Goal: Share content

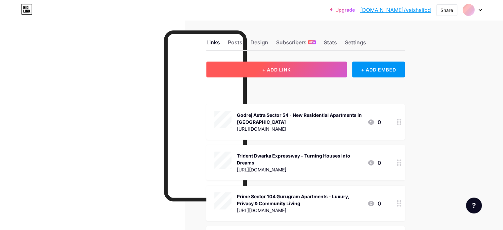
click at [325, 68] on button "+ ADD LINK" at bounding box center [277, 70] width 141 height 16
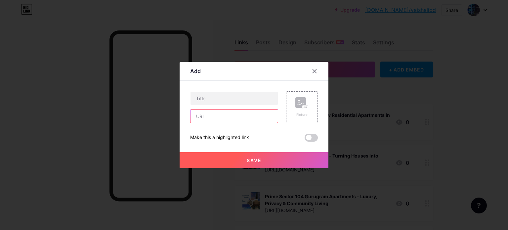
click at [229, 116] on input "text" at bounding box center [234, 116] width 87 height 13
paste input "[URL][DOMAIN_NAME]"
type input "[URL][DOMAIN_NAME]"
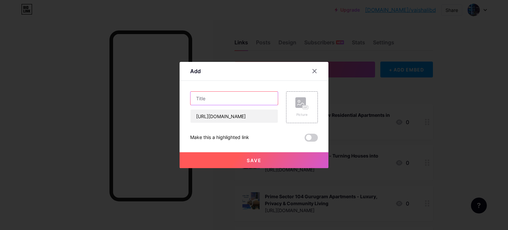
click at [218, 99] on input "text" at bounding box center [234, 98] width 87 height 13
paste input "Arkade [GEOGRAPHIC_DATA] | Premium Apartments & Penthouses In [GEOGRAPHIC_DATA]"
type input "Arkade [GEOGRAPHIC_DATA] | Premium Apartments & Penthouses In [GEOGRAPHIC_DATA]"
click at [300, 109] on icon at bounding box center [302, 103] width 13 height 12
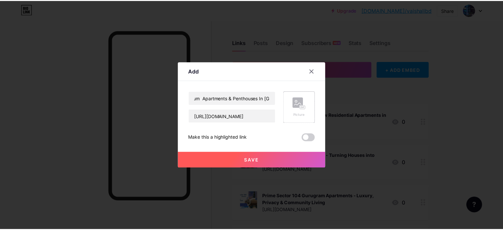
scroll to position [0, 0]
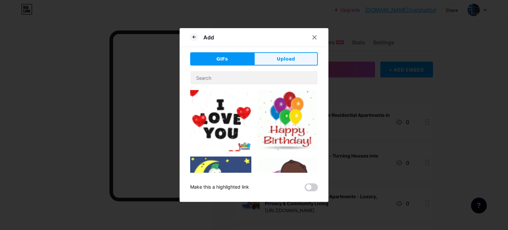
click at [285, 63] on button "Upload" at bounding box center [286, 58] width 64 height 13
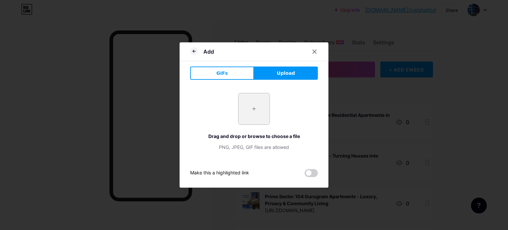
click at [252, 110] on input "file" at bounding box center [254, 108] width 31 height 31
type input "C:\fakepath\3.jpg"
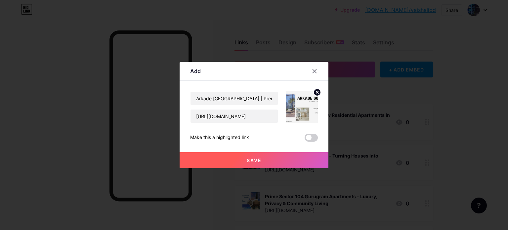
click at [253, 163] on button "Save" at bounding box center [254, 160] width 149 height 16
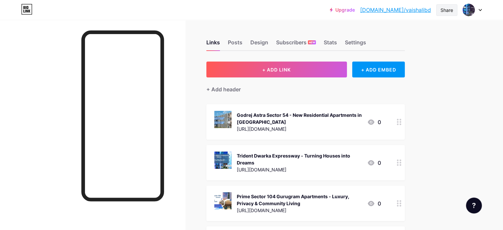
click at [443, 14] on div "Share" at bounding box center [447, 10] width 21 height 12
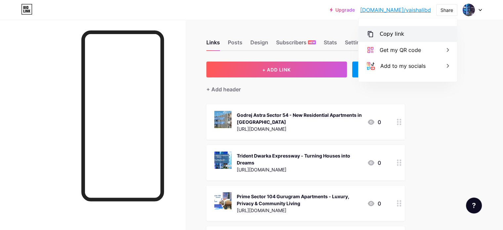
drag, startPoint x: 388, startPoint y: 33, endPoint x: 330, endPoint y: 35, distance: 58.6
click at [388, 33] on div "Copy link" at bounding box center [392, 34] width 24 height 8
